Goal: Information Seeking & Learning: Learn about a topic

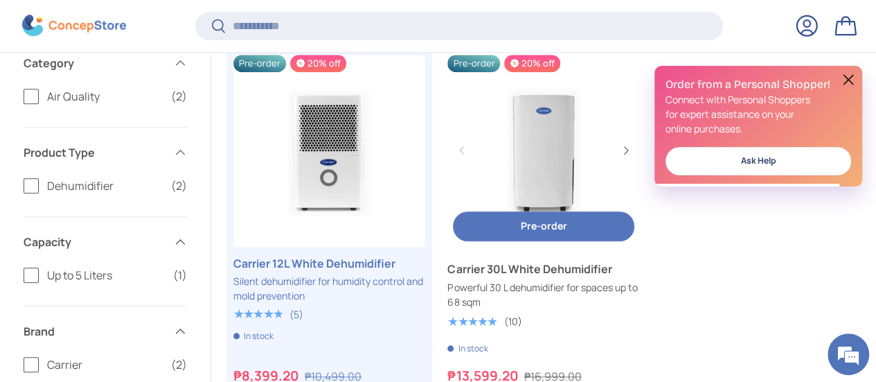
click at [552, 145] on link "Carrier 30L White Dehumidifier" at bounding box center [543, 151] width 192 height 192
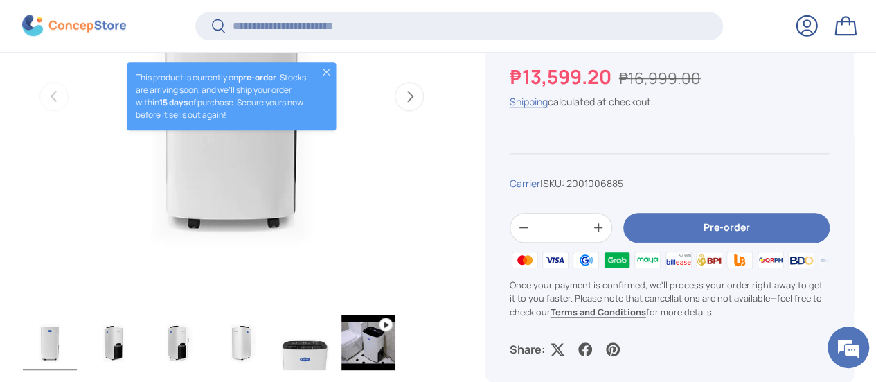
scroll to position [758, 0]
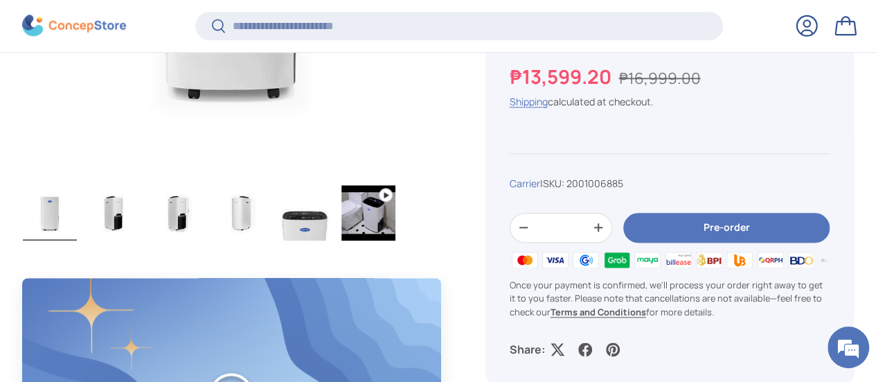
click at [75, 185] on img "Gallery Viewer" at bounding box center [50, 212] width 54 height 55
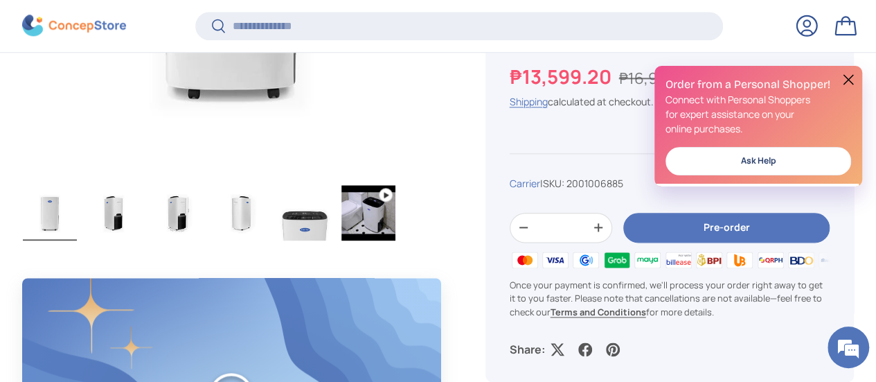
click at [141, 185] on img "Gallery Viewer" at bounding box center [114, 212] width 54 height 55
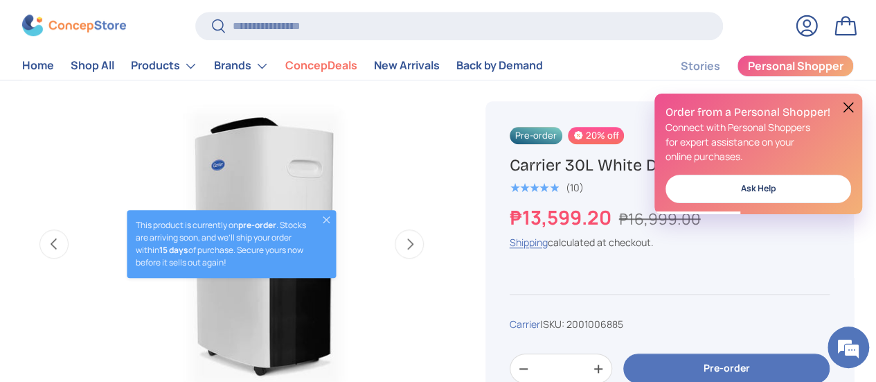
scroll to position [0, 0]
click at [321, 214] on button "Close" at bounding box center [326, 219] width 11 height 11
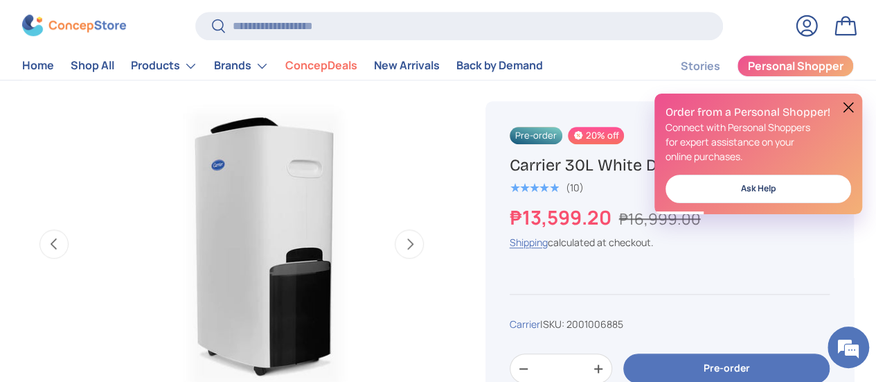
click at [399, 229] on button "Next" at bounding box center [409, 243] width 29 height 29
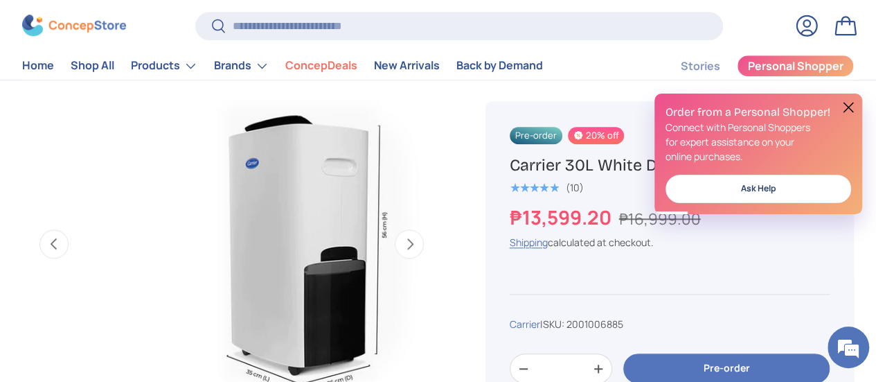
click at [399, 229] on button "Next" at bounding box center [409, 243] width 29 height 29
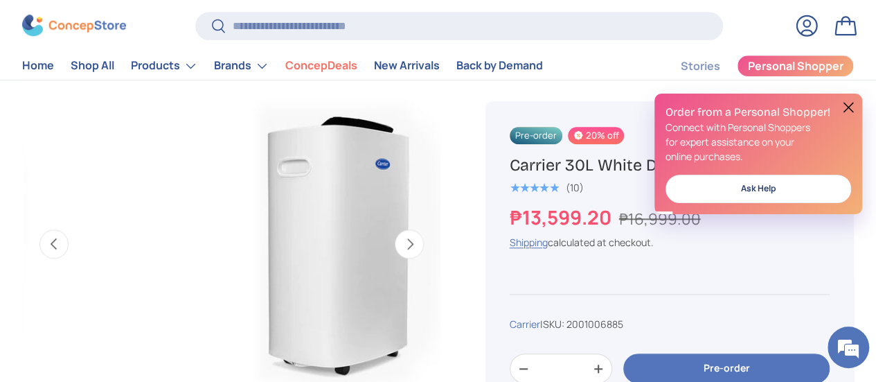
click at [399, 229] on button "Next" at bounding box center [409, 243] width 29 height 29
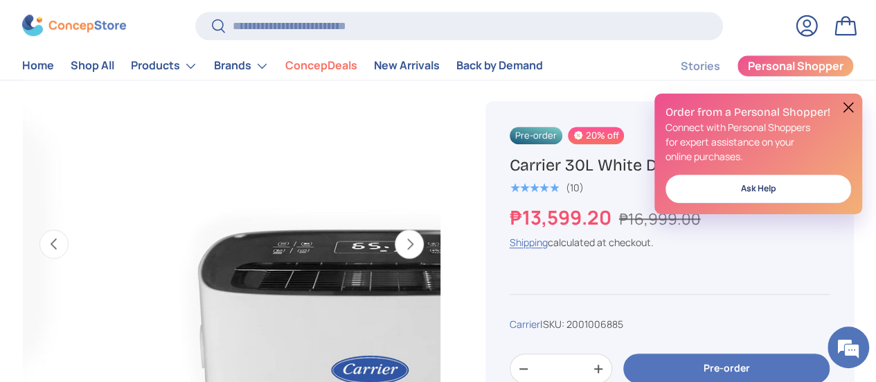
scroll to position [0, 1565]
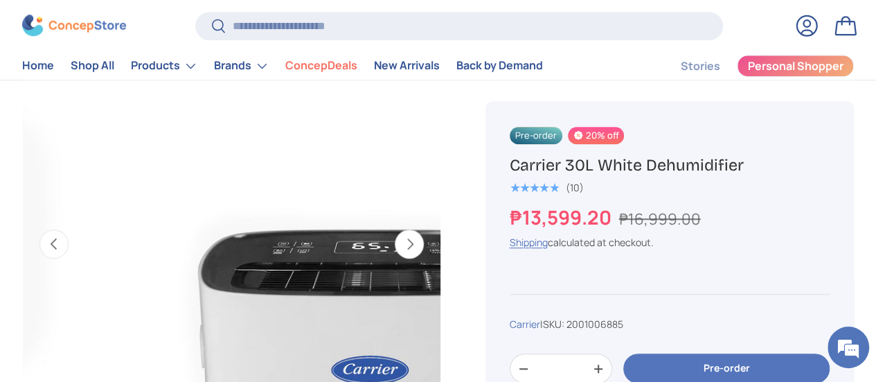
click at [400, 229] on button "Next" at bounding box center [409, 243] width 29 height 29
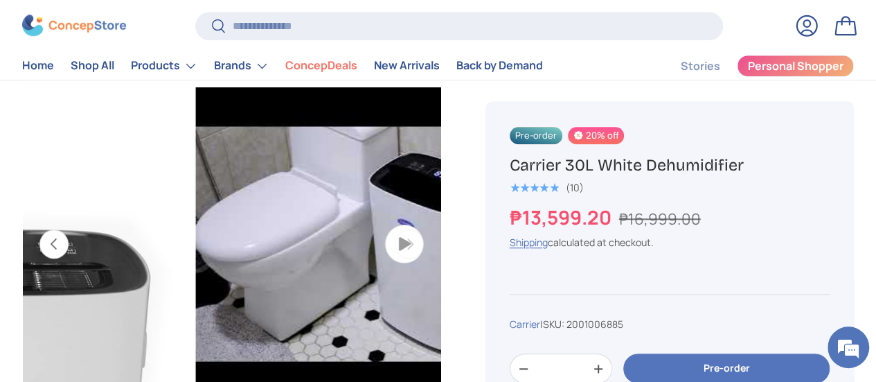
scroll to position [0, 1956]
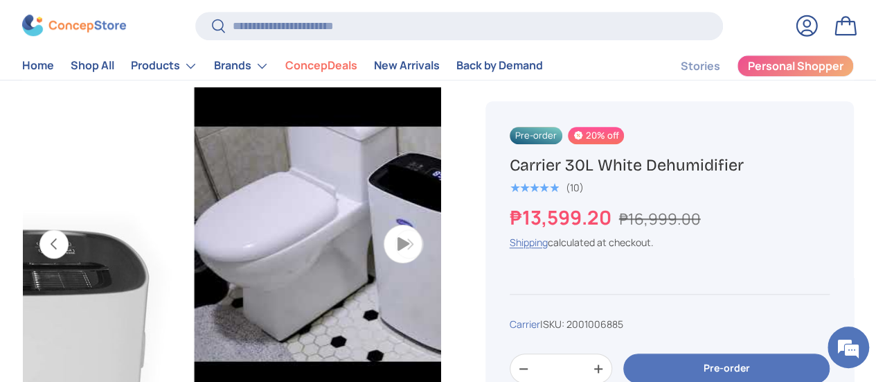
click at [69, 229] on button "Previous" at bounding box center [53, 243] width 29 height 29
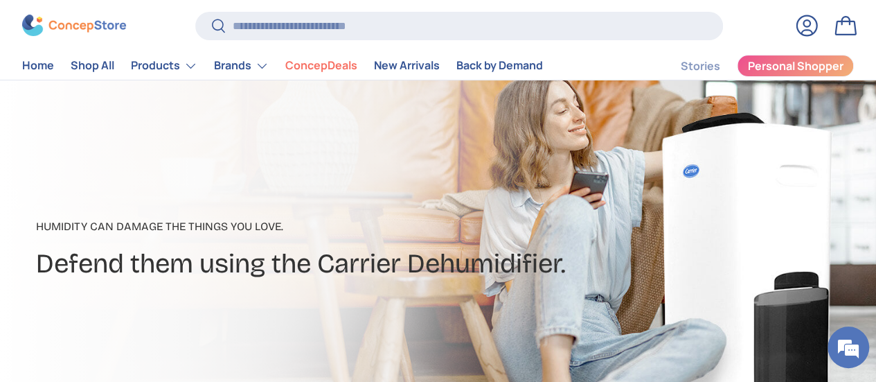
scroll to position [481, 0]
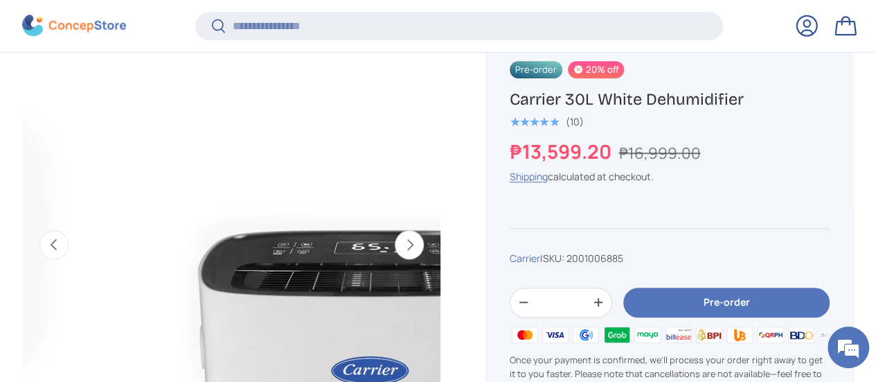
click at [396, 231] on button "Next" at bounding box center [409, 244] width 29 height 29
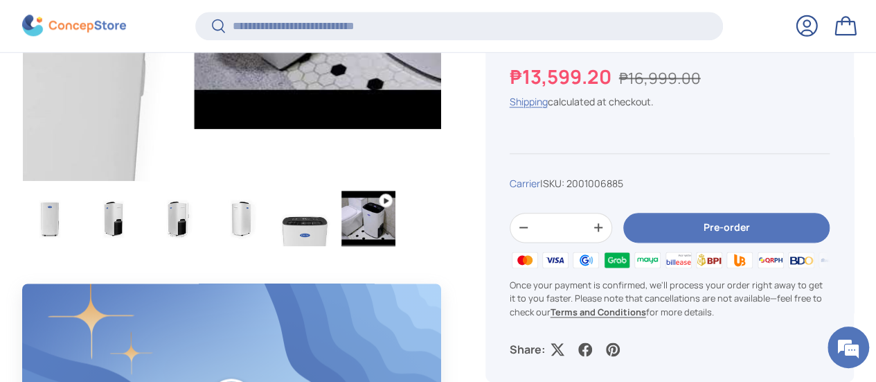
scroll to position [758, 0]
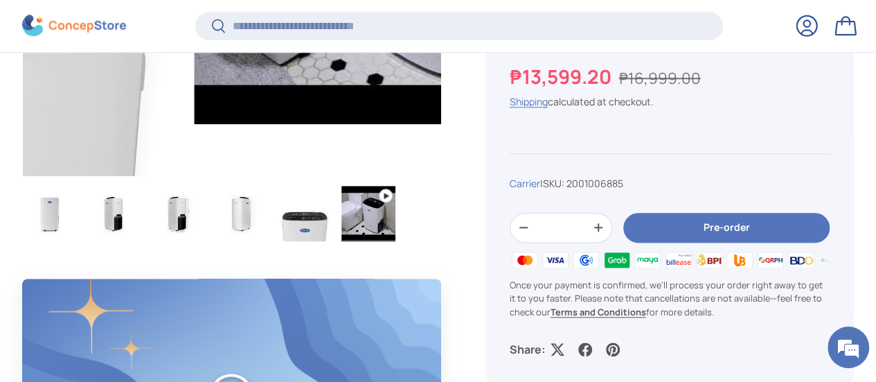
click at [64, 186] on img "Gallery Viewer" at bounding box center [50, 213] width 54 height 55
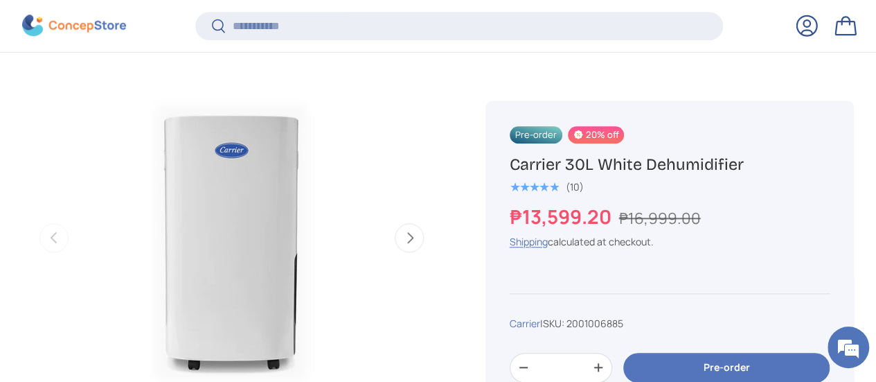
scroll to position [619, 0]
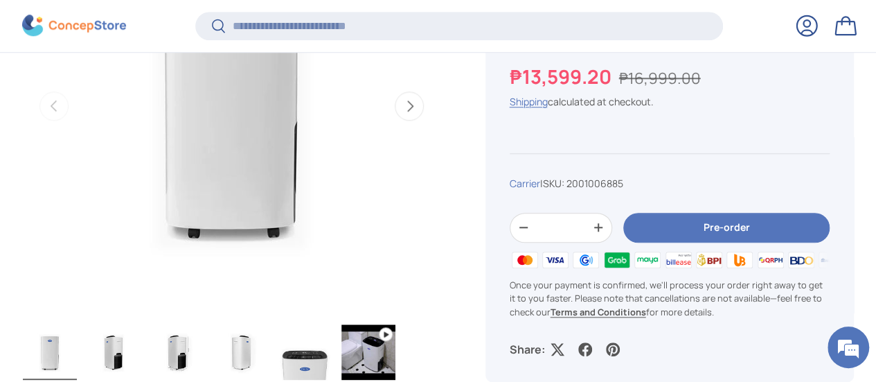
click at [138, 324] on img "Gallery Viewer" at bounding box center [114, 351] width 54 height 55
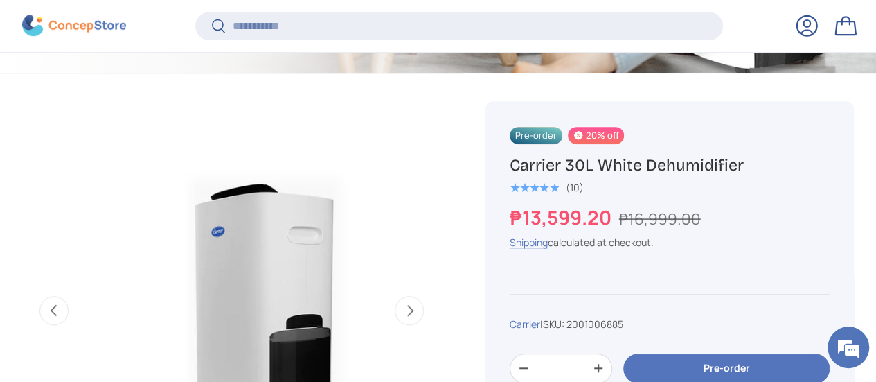
scroll to position [688, 0]
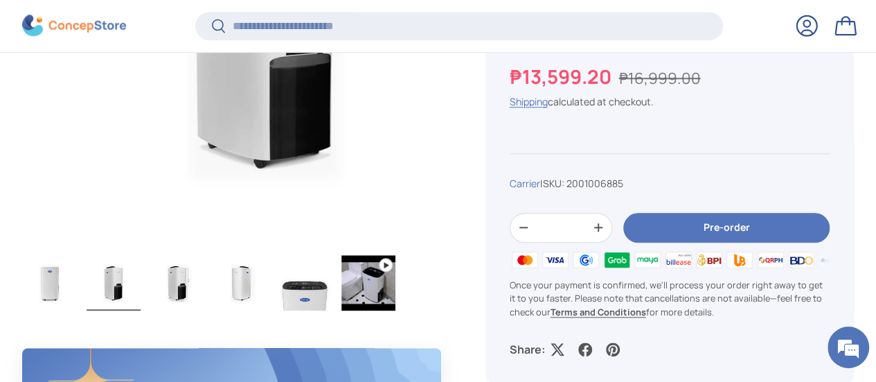
click at [327, 256] on img "Gallery Viewer" at bounding box center [305, 282] width 54 height 55
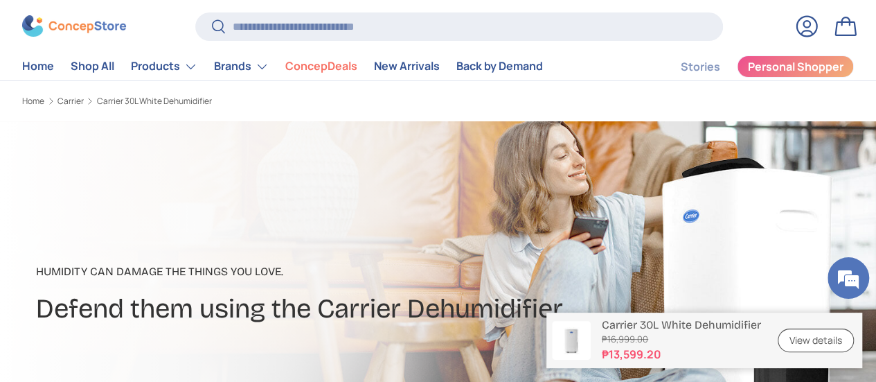
scroll to position [0, 0]
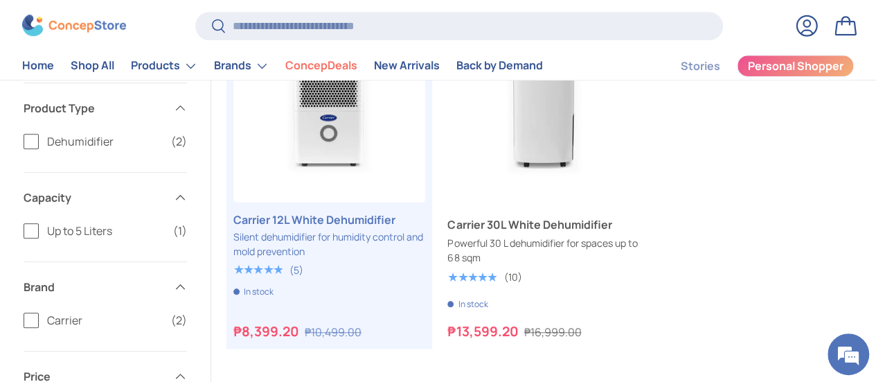
scroll to position [413, 0]
